Goal: Task Accomplishment & Management: Use online tool/utility

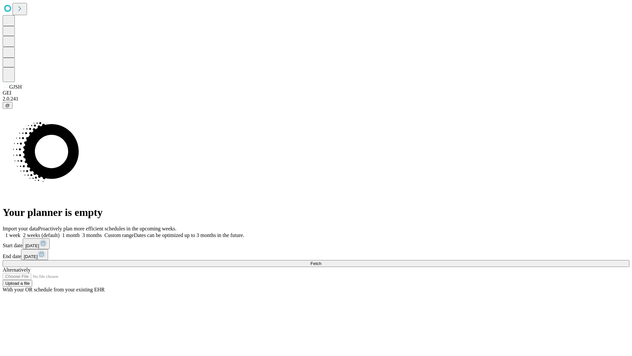
click at [321, 261] on span "Fetch" at bounding box center [316, 263] width 11 height 5
